Goal: Task Accomplishment & Management: Manage account settings

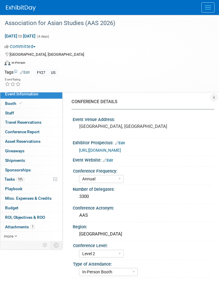
select select "Annual"
select select "Level 2"
select select "In-Person Booth"
select select "Asia Studies"
select select "Bloomsbury Academic"
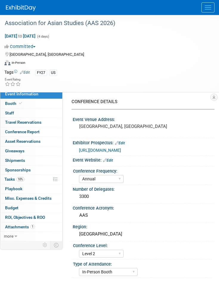
select select "[PERSON_NAME]"
select select "Brand/Subject Presence​"
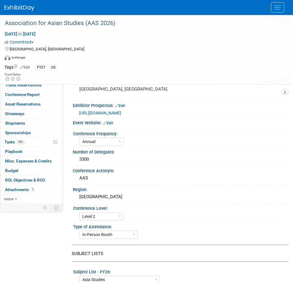
click at [219, 13] on div at bounding box center [146, 7] width 284 height 15
click at [219, 11] on button "Menu" at bounding box center [277, 7] width 13 height 10
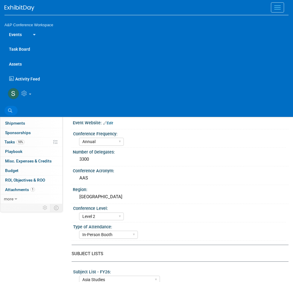
click at [11, 109] on icon at bounding box center [10, 111] width 4 height 4
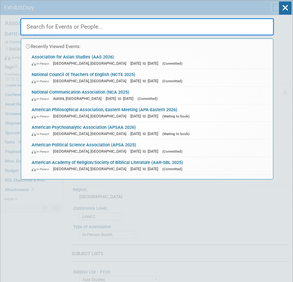
paste input "American Psychoanalytic Association (APSAA 2026)"
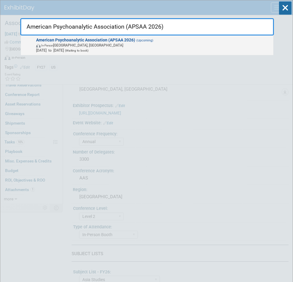
type input "American Psychoanalytic Association (APSAA 2026)"
click at [103, 41] on strong "American Psychoanalytic Association (APSAA 2026)" at bounding box center [85, 40] width 99 height 5
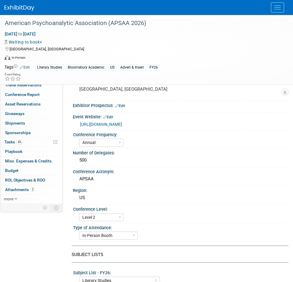
select select "Annual"
select select "Level 2"
select select "In-Person Booth"
select select "Literary Studies"
select select "Bloomsbury Academic"
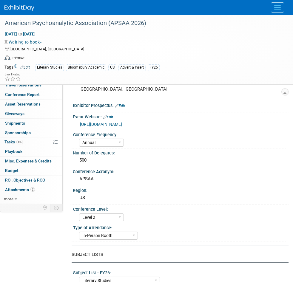
select select "[PERSON_NAME]"
select select "Networking/Commissioning"
click at [18, 145] on link "4% Tasks 4%" at bounding box center [31, 141] width 62 height 9
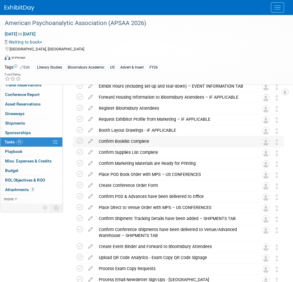
scroll to position [74, 0]
